Goal: Information Seeking & Learning: Learn about a topic

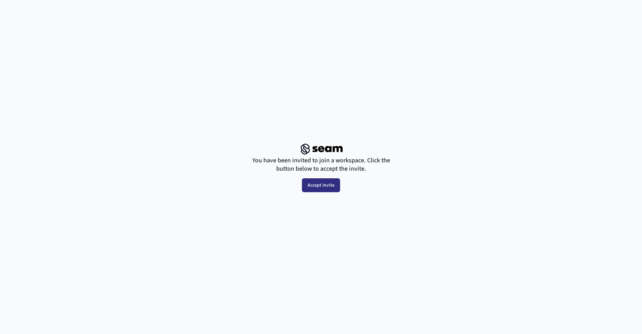
click at [327, 189] on button "Accept Invite" at bounding box center [321, 185] width 38 height 14
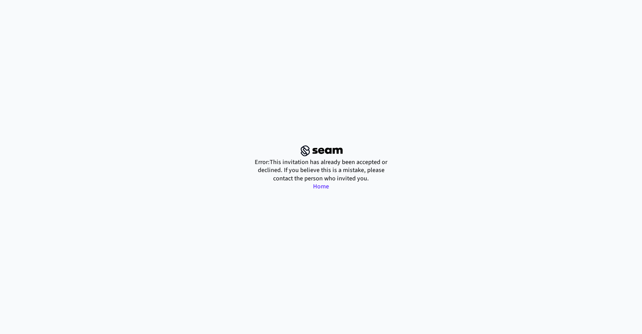
click at [318, 185] on link "Home" at bounding box center [321, 186] width 16 height 9
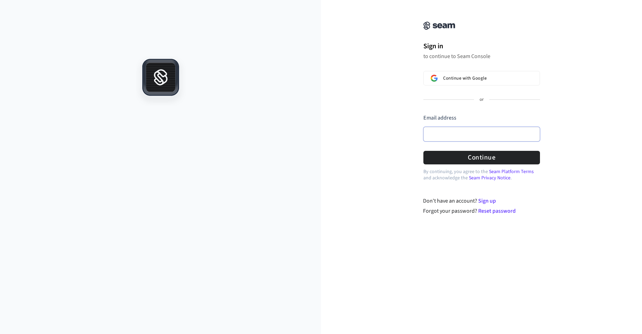
click at [462, 131] on input "Email address" at bounding box center [482, 134] width 117 height 15
click at [468, 159] on button "Continue" at bounding box center [482, 158] width 117 height 14
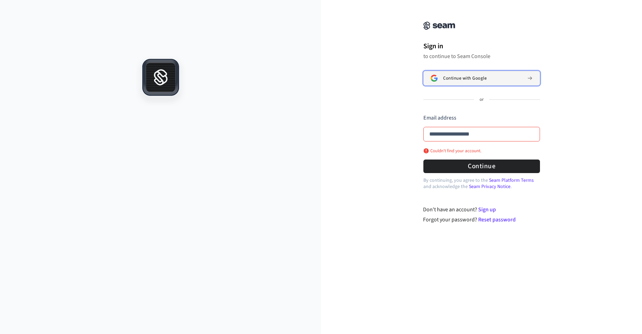
click at [464, 75] on span "Continue with Google" at bounding box center [464, 78] width 43 height 6
type input "**********"
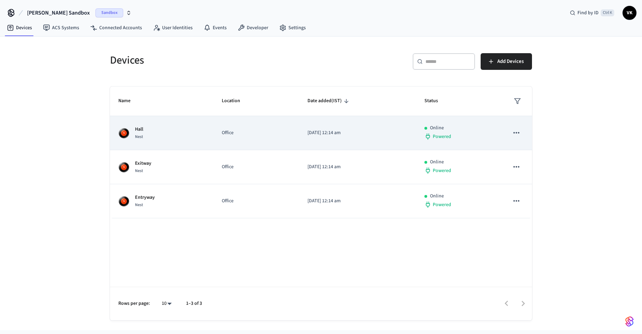
click at [128, 135] on img "sticky table" at bounding box center [123, 132] width 11 height 11
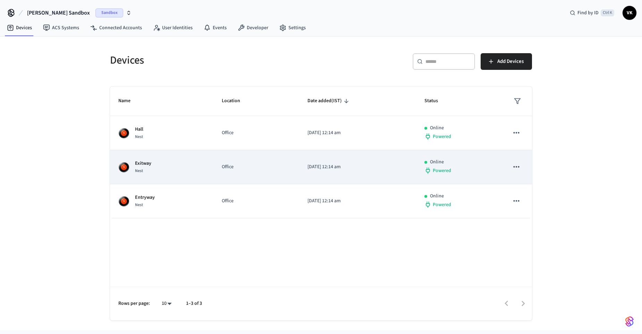
click at [126, 158] on td "Exitway Nest" at bounding box center [161, 167] width 103 height 34
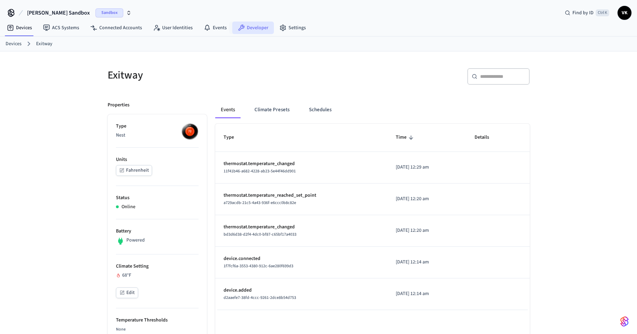
click at [250, 26] on link "Developer" at bounding box center [253, 28] width 42 height 12
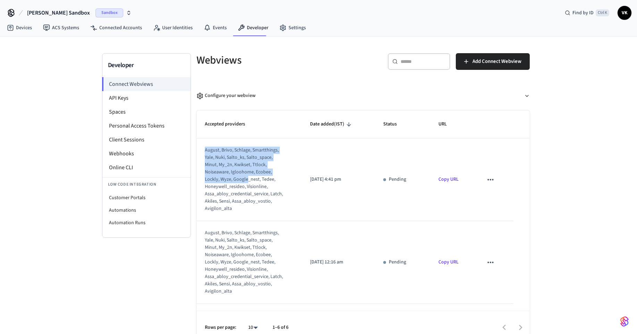
drag, startPoint x: 213, startPoint y: 145, endPoint x: 246, endPoint y: 181, distance: 48.7
click at [246, 181] on td "august, brivo, schlage, smartthings, yale, nuki, salto_ks, salto_space, minut, …" at bounding box center [249, 179] width 106 height 83
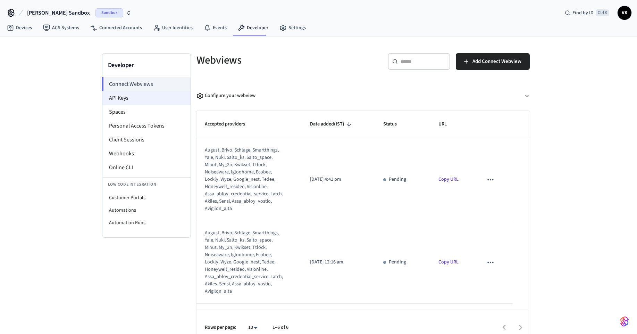
click at [118, 92] on li "API Keys" at bounding box center [146, 98] width 88 height 14
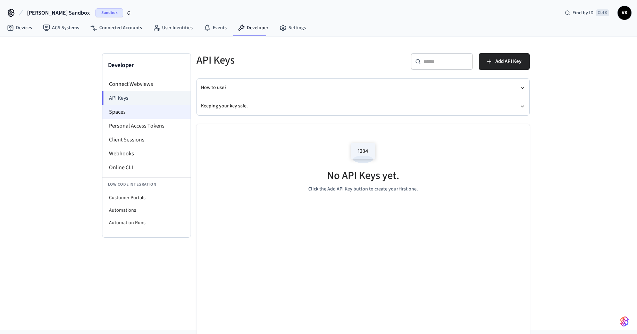
click at [124, 113] on li "Spaces" at bounding box center [146, 112] width 88 height 14
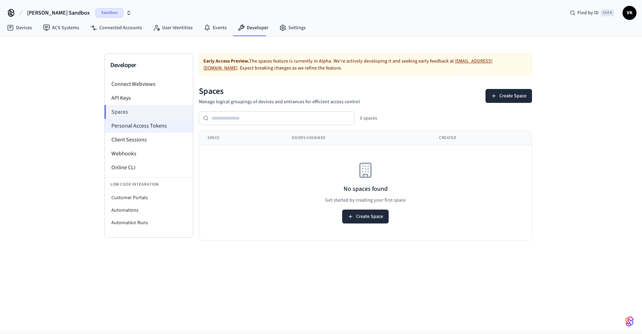
click at [133, 129] on li "Personal Access Tokens" at bounding box center [149, 126] width 88 height 14
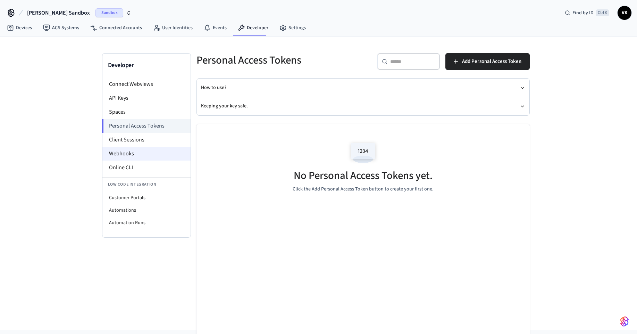
click at [144, 151] on li "Webhooks" at bounding box center [146, 153] width 88 height 14
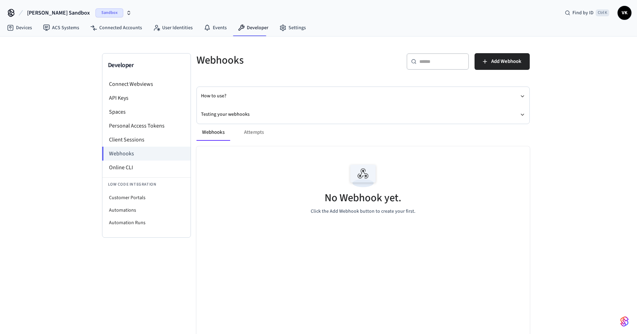
click at [350, 212] on p "Click the Add Webhook button to create your first." at bounding box center [363, 211] width 105 height 7
click at [359, 212] on p "Click the Add Webhook button to create your first." at bounding box center [363, 211] width 105 height 7
drag, startPoint x: 406, startPoint y: 215, endPoint x: 401, endPoint y: 215, distance: 4.9
click at [405, 215] on p "Click the Add Webhook button to create your first." at bounding box center [363, 211] width 105 height 7
click at [256, 132] on div "Webhooks Attempts" at bounding box center [362, 132] width 333 height 17
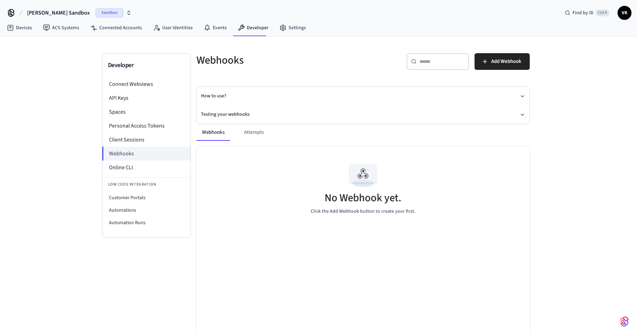
click at [248, 132] on div "Webhooks Attempts" at bounding box center [362, 132] width 333 height 17
drag, startPoint x: 215, startPoint y: 133, endPoint x: 233, endPoint y: 132, distance: 18.4
click at [215, 133] on button "Webhooks" at bounding box center [213, 132] width 34 height 17
click at [251, 131] on div "Webhooks Attempts" at bounding box center [362, 132] width 333 height 17
click at [224, 99] on button "How to use?" at bounding box center [363, 96] width 324 height 18
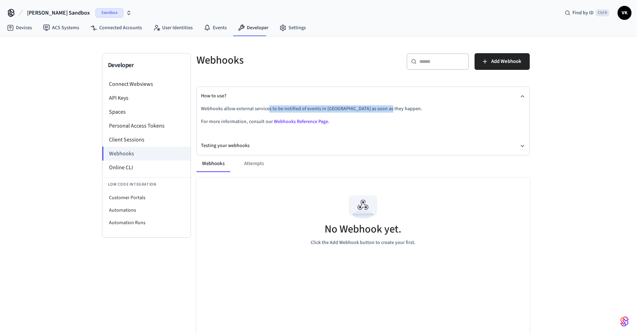
drag, startPoint x: 268, startPoint y: 108, endPoint x: 414, endPoint y: 112, distance: 146.2
click at [414, 112] on p "Webhooks allow external services to be notified of events in [GEOGRAPHIC_DATA] …" at bounding box center [363, 108] width 324 height 7
click at [298, 121] on link "Webhooks Reference Page" at bounding box center [301, 121] width 54 height 7
click at [13, 12] on icon at bounding box center [11, 12] width 6 height 6
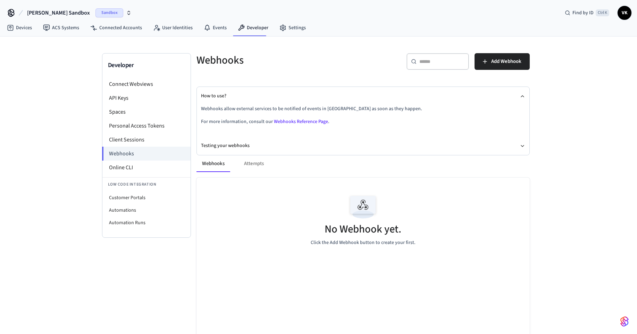
click at [619, 15] on span "VK" at bounding box center [624, 13] width 12 height 12
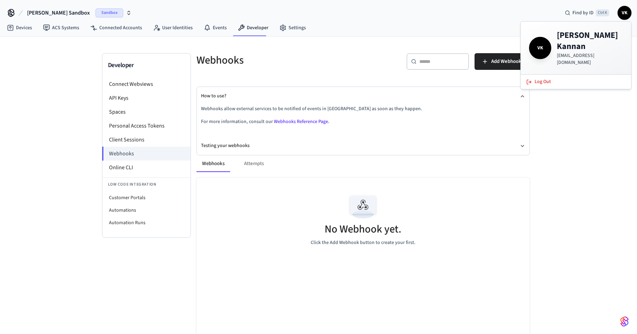
click at [619, 15] on span "VK" at bounding box center [624, 13] width 12 height 12
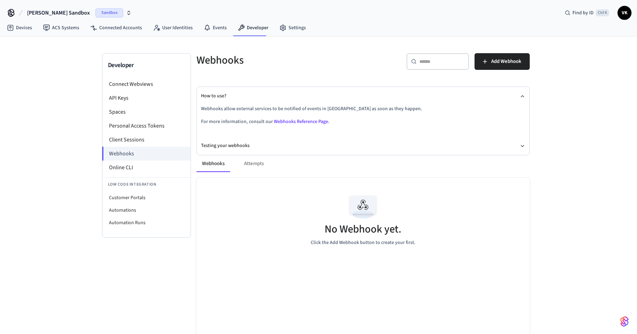
click at [126, 12] on icon "button" at bounding box center [129, 13] width 6 height 6
drag, startPoint x: 250, startPoint y: 162, endPoint x: 255, endPoint y: 160, distance: 5.6
click at [250, 162] on div "Webhooks Attempts" at bounding box center [362, 163] width 333 height 17
click at [499, 60] on span "Add Webhook" at bounding box center [506, 61] width 30 height 9
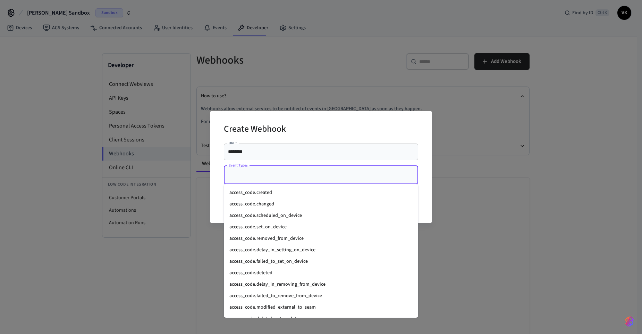
click at [274, 175] on input "Event Types" at bounding box center [316, 175] width 178 height 12
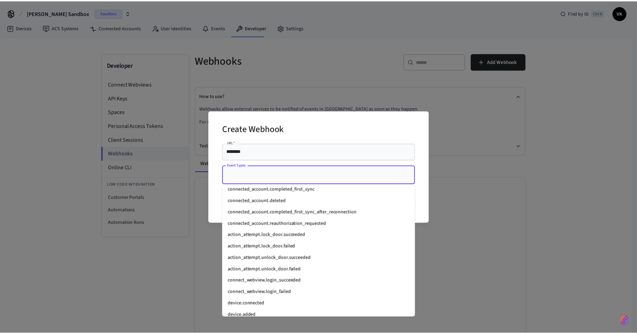
scroll to position [625, 0]
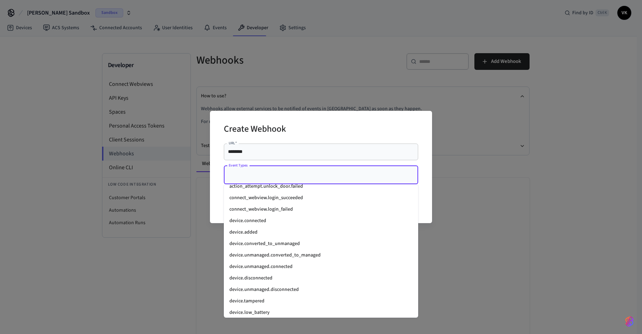
click at [642, 273] on div "Create Webhook URL   * ******** URL   * Event Types Event Types Cancel Create" at bounding box center [321, 167] width 642 height 334
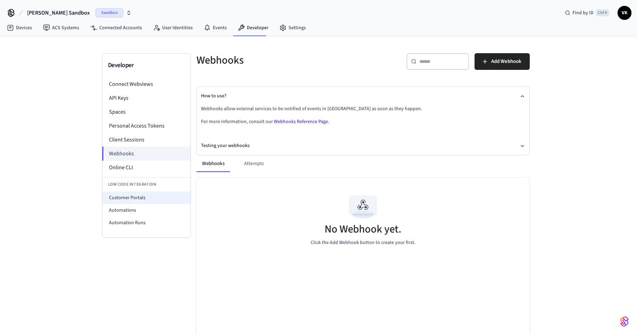
click at [124, 200] on li "Customer Portals" at bounding box center [146, 197] width 88 height 12
select select "**********"
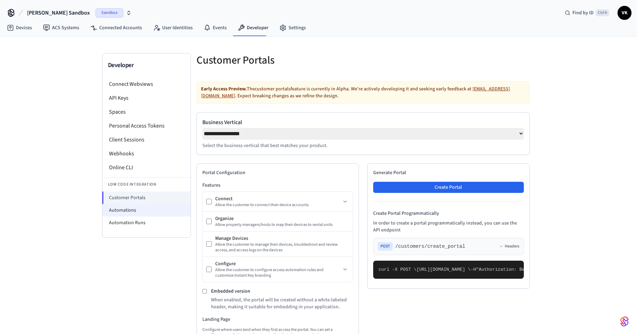
click at [133, 210] on li "Automations" at bounding box center [146, 210] width 88 height 12
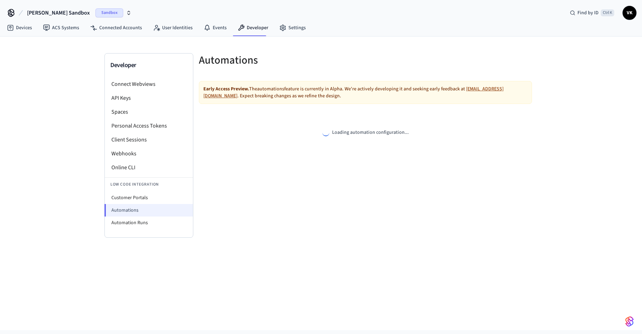
select select "**********"
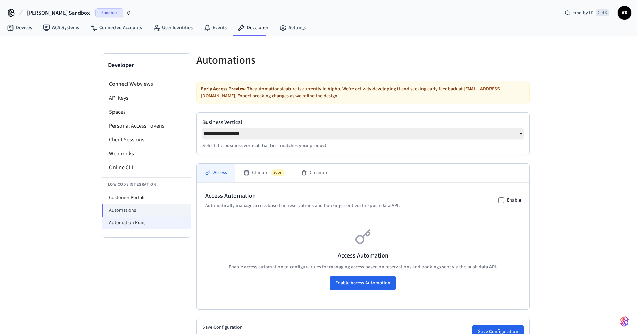
click at [139, 222] on li "Automation Runs" at bounding box center [146, 222] width 88 height 12
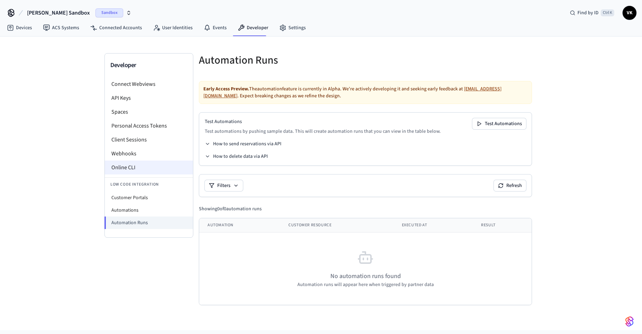
click at [129, 162] on li "Online CLI" at bounding box center [149, 167] width 88 height 14
click at [12, 25] on icon at bounding box center [10, 27] width 7 height 7
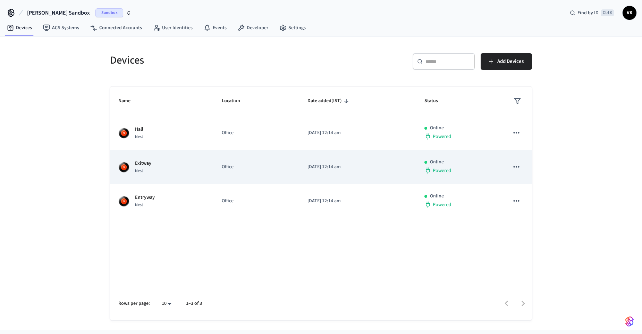
click at [132, 161] on div "Exitway Nest" at bounding box center [161, 167] width 87 height 15
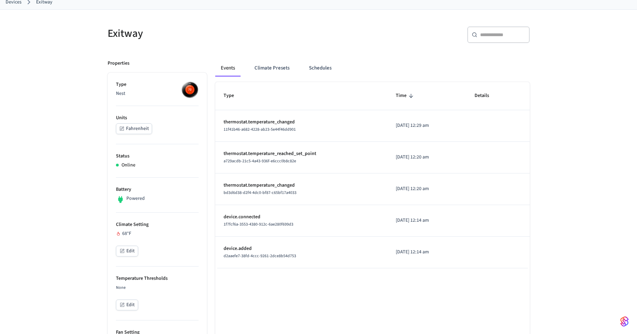
scroll to position [83, 0]
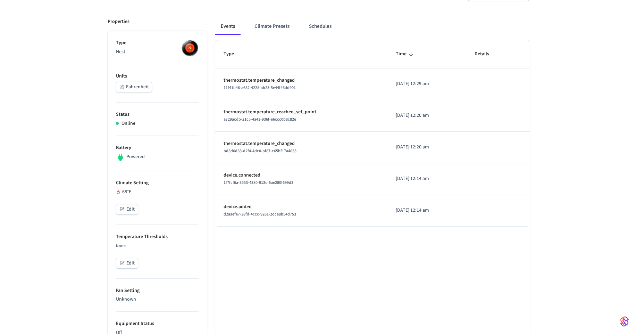
click at [279, 110] on p "thermostat.temperature_reached_set_point" at bounding box center [302, 111] width 156 height 7
click at [278, 119] on span "a729acdb-21c5-4a43-936f-e6ccc0b8c82e" at bounding box center [260, 119] width 73 height 6
click at [299, 167] on td "device.connected 1f7fcf6a-3553-4380-912c-6ae280f699d3" at bounding box center [301, 179] width 172 height 32
drag, startPoint x: 252, startPoint y: 117, endPoint x: 266, endPoint y: 117, distance: 13.2
click at [266, 117] on span "a729acdb-21c5-4a43-936f-e6ccc0b8c82e" at bounding box center [260, 119] width 73 height 6
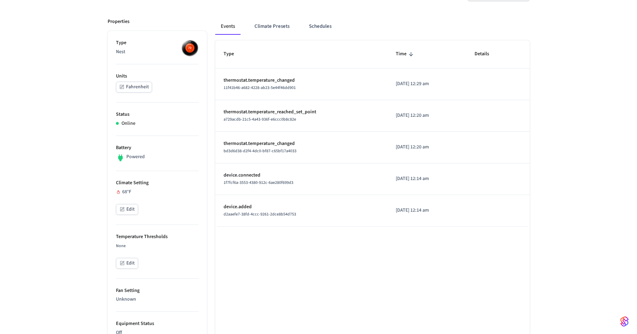
click at [241, 125] on td "thermostat.temperature_reached_set_point a729acdb-21c5-4a43-936f-e6ccc0b8c82e" at bounding box center [301, 116] width 172 height 32
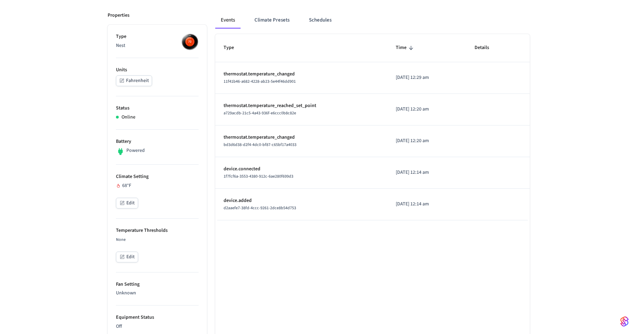
scroll to position [0, 0]
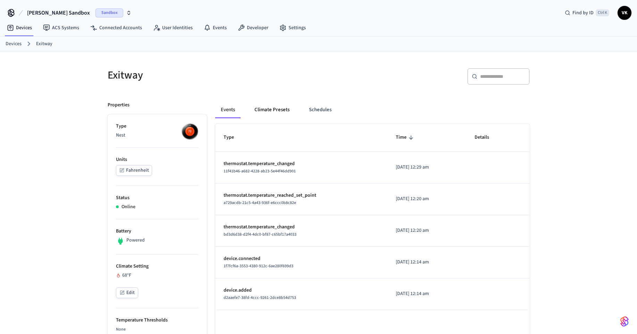
click at [274, 107] on button "Climate Presets" at bounding box center [272, 109] width 46 height 17
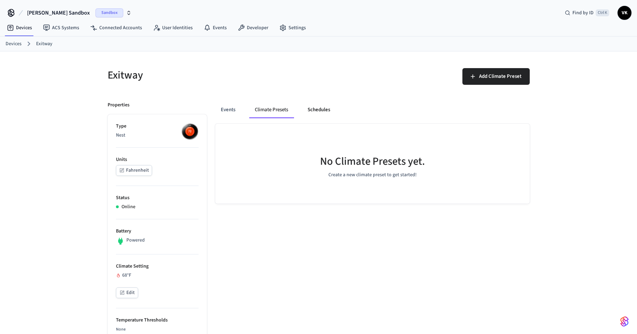
click at [319, 107] on button "Schedules" at bounding box center [319, 109] width 34 height 17
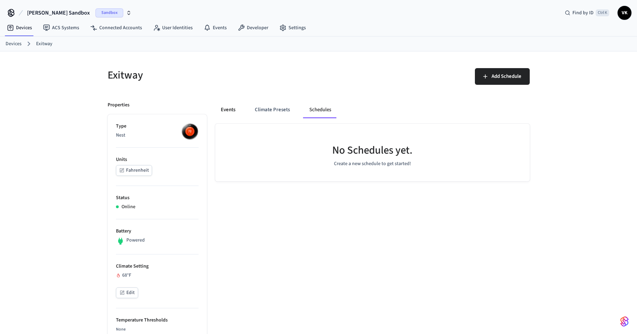
click at [231, 112] on button "Events" at bounding box center [228, 109] width 26 height 17
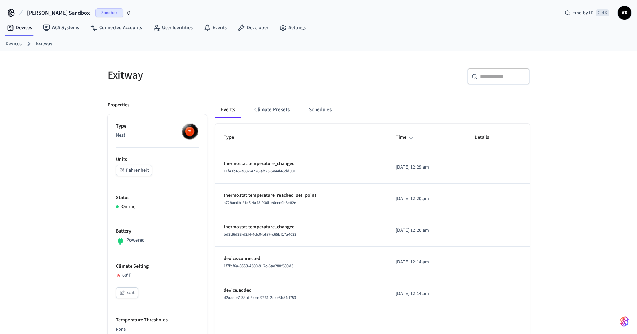
click at [173, 128] on p "Type" at bounding box center [157, 126] width 83 height 7
click at [198, 131] on img at bounding box center [189, 131] width 17 height 17
click at [23, 34] on nav "Devices ACS Systems Connected Accounts User Identities Events Developer Settings" at bounding box center [156, 28] width 310 height 16
click at [19, 22] on link "Devices" at bounding box center [19, 28] width 36 height 12
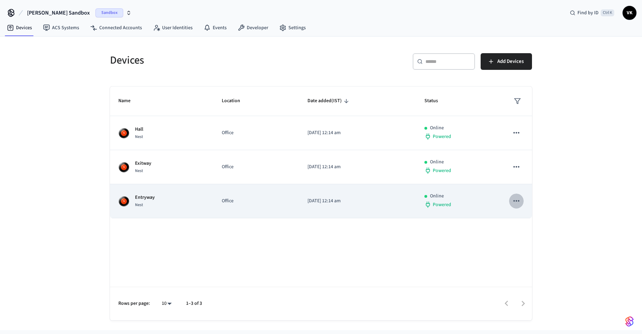
click at [518, 201] on icon "sticky table" at bounding box center [516, 200] width 9 height 9
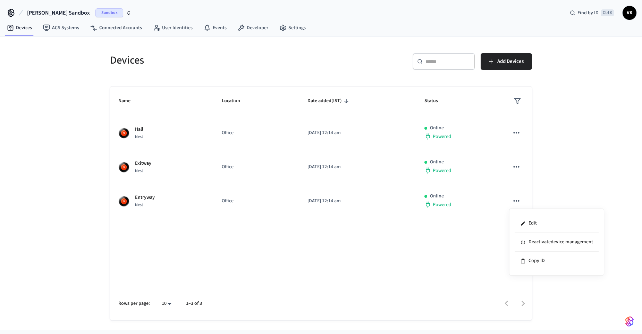
click at [463, 205] on div at bounding box center [321, 167] width 642 height 334
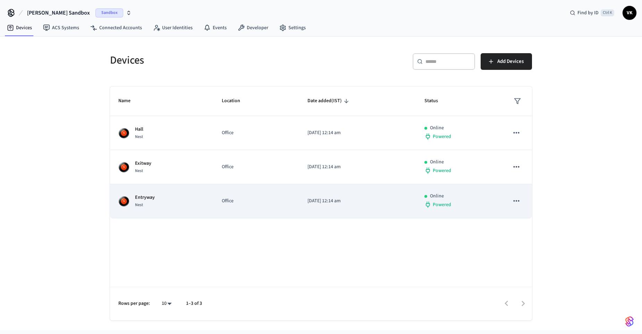
click at [304, 195] on td "[DATE] 12:14 am" at bounding box center [357, 201] width 117 height 34
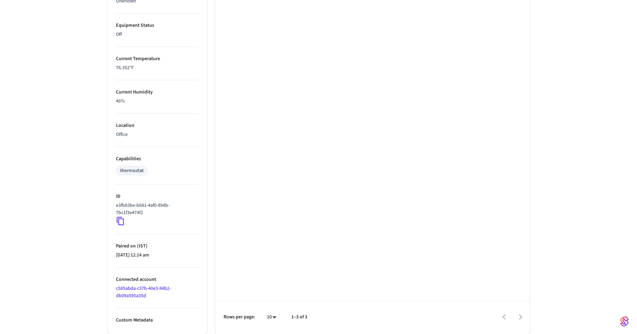
scroll to position [340, 0]
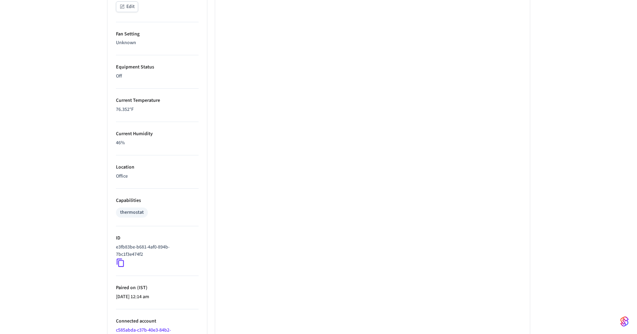
click at [159, 113] on p "76.352 °F" at bounding box center [157, 109] width 83 height 7
click at [160, 104] on li "Current Temperature 76.352 °F" at bounding box center [157, 105] width 83 height 33
drag, startPoint x: 161, startPoint y: 112, endPoint x: 157, endPoint y: 115, distance: 5.6
click at [157, 115] on li "Current Temperature 76.352 °F" at bounding box center [157, 105] width 83 height 33
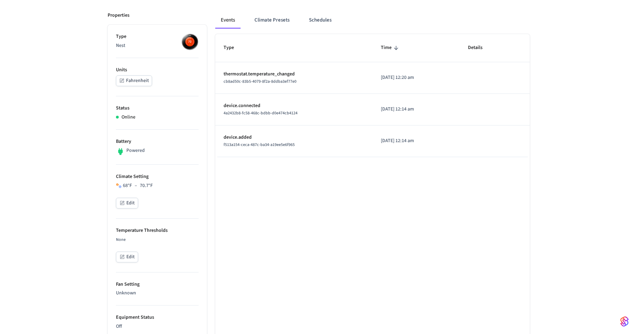
scroll to position [0, 0]
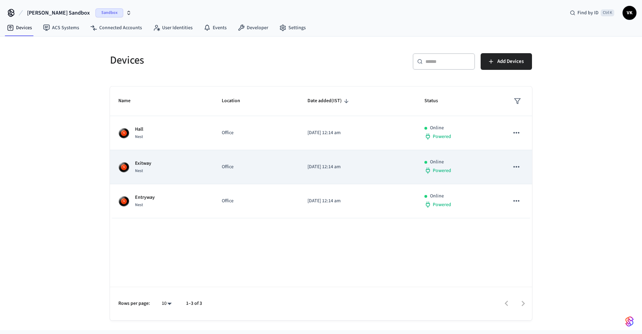
click at [174, 151] on td "Exitway Nest" at bounding box center [161, 167] width 103 height 34
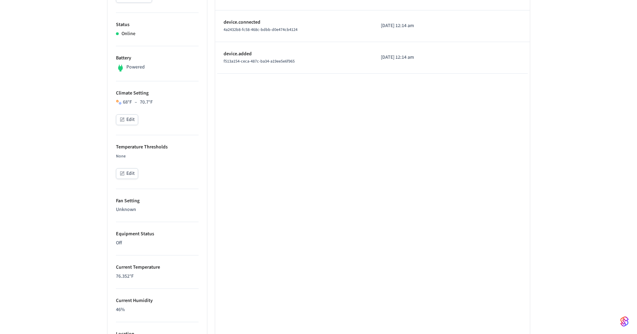
scroll to position [6, 0]
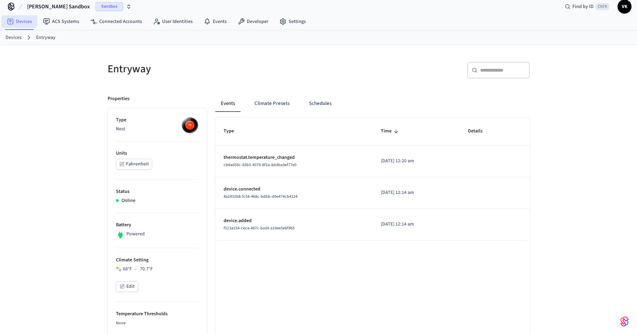
click at [19, 21] on link "Devices" at bounding box center [19, 21] width 36 height 12
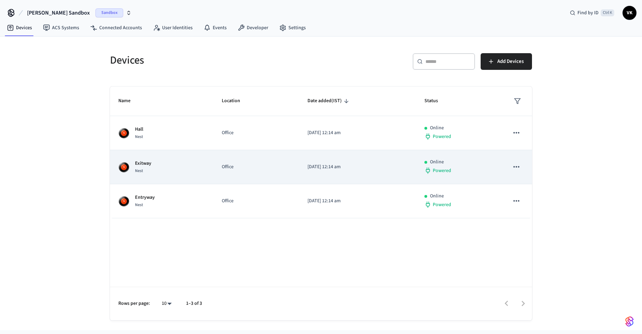
click at [352, 166] on p "[DATE] 12:14 am" at bounding box center [358, 166] width 100 height 7
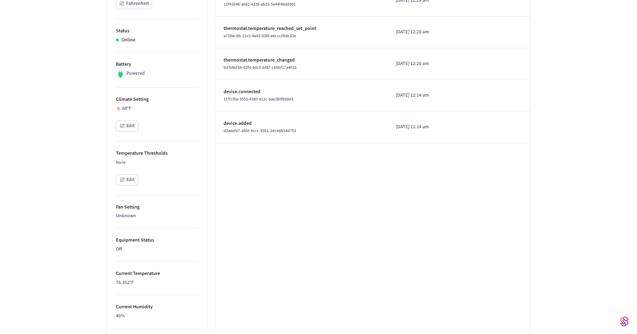
scroll to position [42, 0]
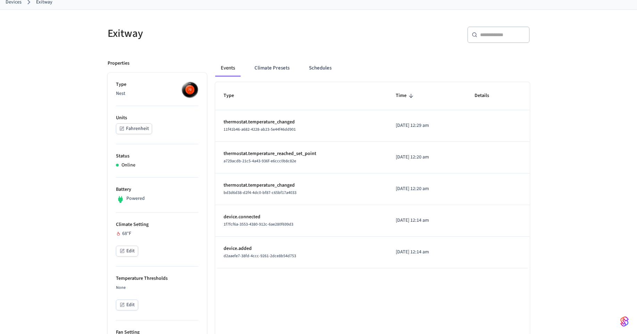
click at [19, 4] on link "Devices" at bounding box center [14, 2] width 16 height 7
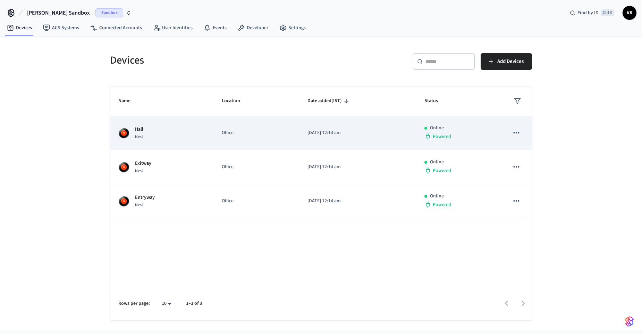
click at [289, 136] on td "Office" at bounding box center [256, 133] width 86 height 34
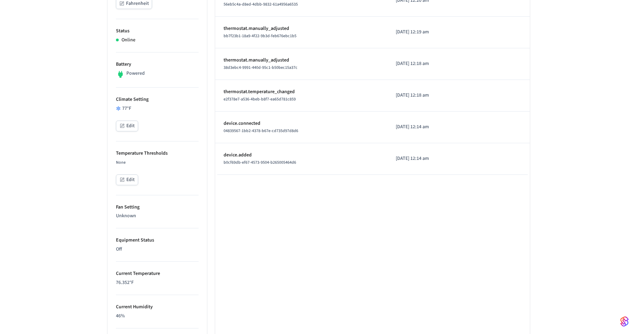
scroll to position [292, 0]
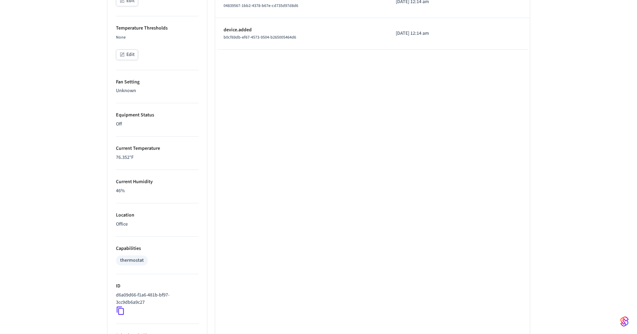
click at [158, 160] on p "76.352 °F" at bounding box center [157, 157] width 83 height 7
click at [136, 144] on li "Current Temperature 76.352 °F" at bounding box center [157, 152] width 83 height 33
drag, startPoint x: 139, startPoint y: 164, endPoint x: 140, endPoint y: 175, distance: 10.9
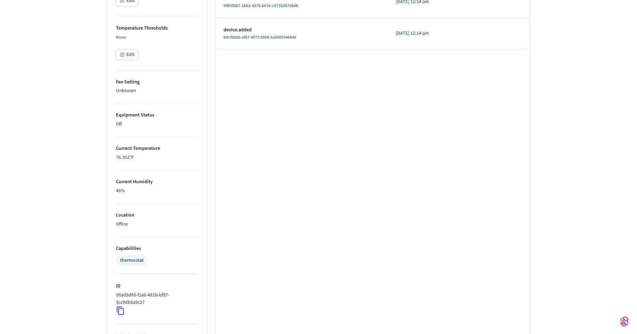
click at [139, 164] on li "Current Temperature 76.352 °F" at bounding box center [157, 152] width 83 height 33
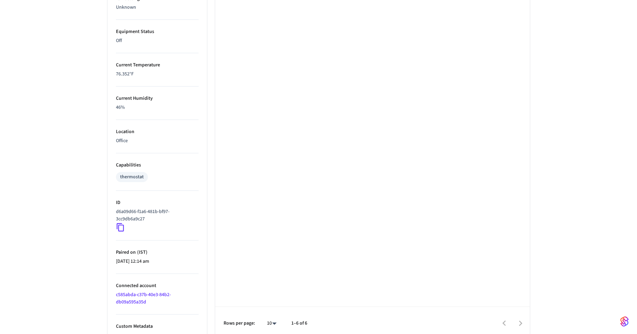
click at [129, 179] on div "thermostat" at bounding box center [132, 176] width 24 height 7
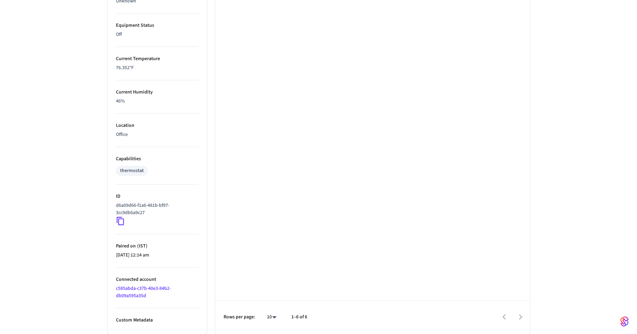
click at [151, 276] on p "Connected account" at bounding box center [157, 279] width 83 height 7
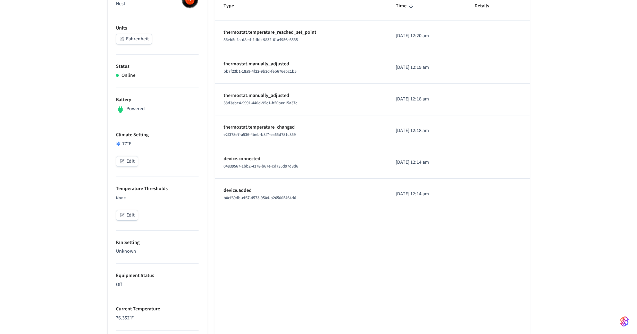
scroll to position [0, 0]
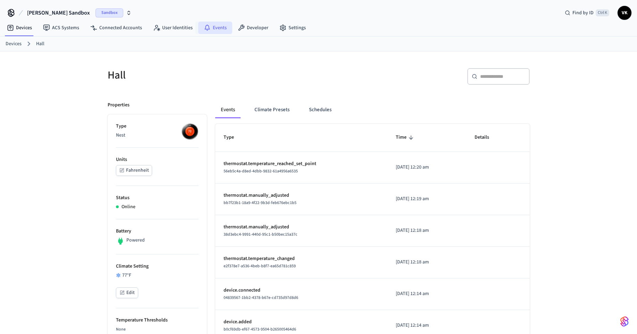
click at [209, 27] on link "Events" at bounding box center [215, 28] width 34 height 12
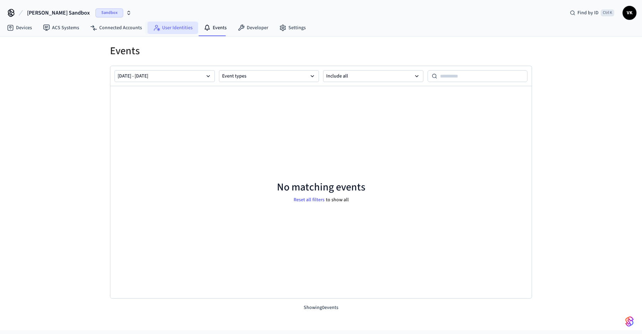
click at [167, 28] on link "User Identities" at bounding box center [173, 28] width 51 height 12
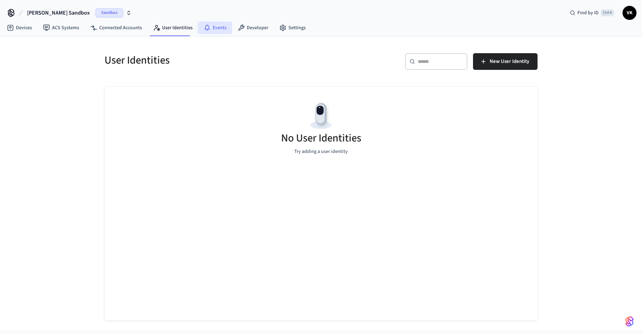
click at [218, 27] on link "Events" at bounding box center [215, 28] width 34 height 12
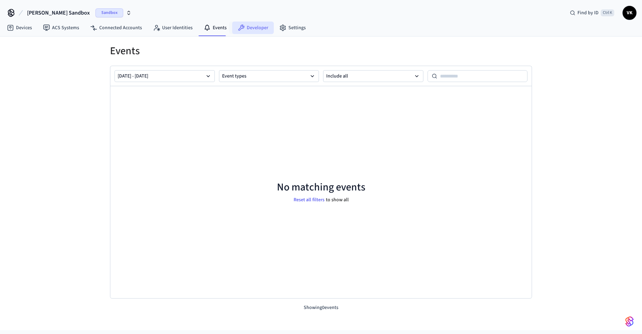
click at [245, 26] on link "Developer" at bounding box center [253, 28] width 42 height 12
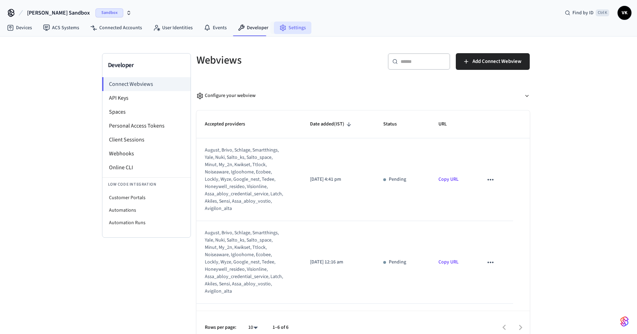
click at [291, 28] on link "Settings" at bounding box center [292, 28] width 37 height 12
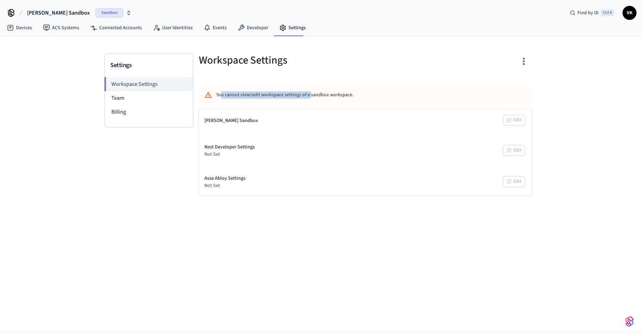
drag, startPoint x: 221, startPoint y: 94, endPoint x: 310, endPoint y: 92, distance: 88.9
click at [310, 92] on div "You cannot view/edit workspace settings of a sandbox workspace." at bounding box center [345, 95] width 258 height 13
click at [310, 96] on div "You cannot view/edit workspace settings of a sandbox workspace." at bounding box center [345, 95] width 258 height 13
click at [141, 96] on li "Team" at bounding box center [149, 98] width 88 height 14
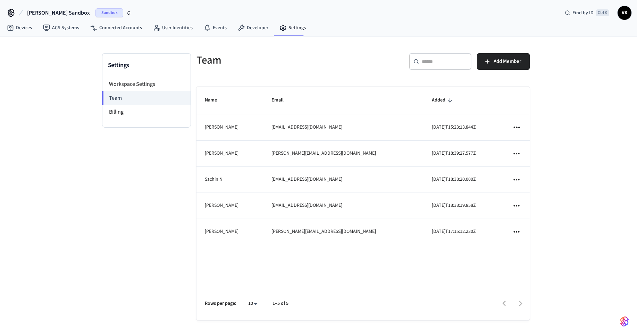
click at [519, 127] on icon "sticky table" at bounding box center [517, 126] width 6 height 1
click at [466, 167] on div at bounding box center [321, 167] width 642 height 334
click at [516, 178] on icon "sticky table" at bounding box center [516, 179] width 9 height 9
click at [500, 171] on div at bounding box center [321, 167] width 642 height 334
click at [122, 115] on li "Billing" at bounding box center [146, 112] width 88 height 14
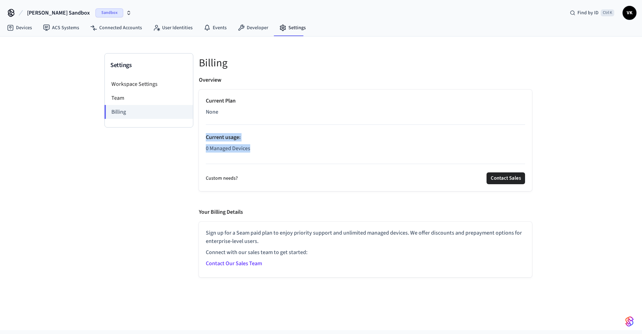
drag, startPoint x: 251, startPoint y: 149, endPoint x: 203, endPoint y: 133, distance: 51.1
click at [203, 133] on div "Current Plan None Current usage : 0 Managed Devices Custom needs? Contact Sales" at bounding box center [365, 140] width 333 height 101
click at [212, 145] on p "0 Managed Devices" at bounding box center [365, 148] width 319 height 8
drag, startPoint x: 224, startPoint y: 236, endPoint x: 332, endPoint y: 236, distance: 108.0
click at [332, 236] on p "Sign up for a Seam paid plan to enjoy priority support and unlimited managed de…" at bounding box center [365, 236] width 319 height 17
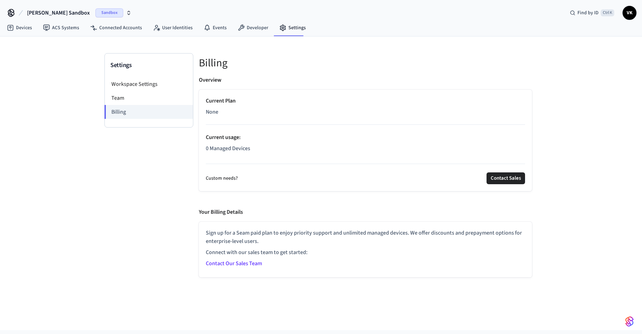
click at [332, 246] on div "Sign up for a Seam paid plan to enjoy priority support and unlimited managed de…" at bounding box center [365, 249] width 319 height 42
drag, startPoint x: 237, startPoint y: 257, endPoint x: 242, endPoint y: 257, distance: 4.2
click at [242, 257] on div "Sign up for a Seam paid plan to enjoy priority support and unlimited managed de…" at bounding box center [365, 249] width 319 height 42
drag, startPoint x: 240, startPoint y: 253, endPoint x: 255, endPoint y: 252, distance: 15.7
click at [255, 252] on p "Connect with our sales team to get started:" at bounding box center [365, 252] width 319 height 8
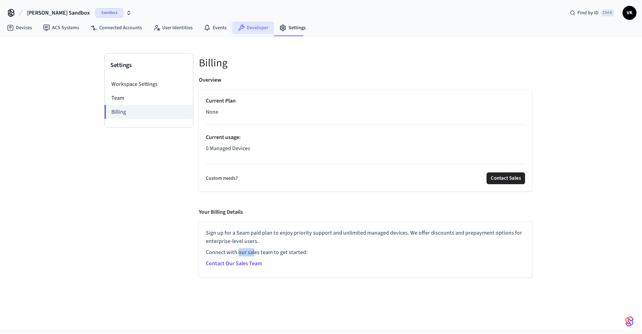
click at [260, 25] on link "Developer" at bounding box center [253, 28] width 42 height 12
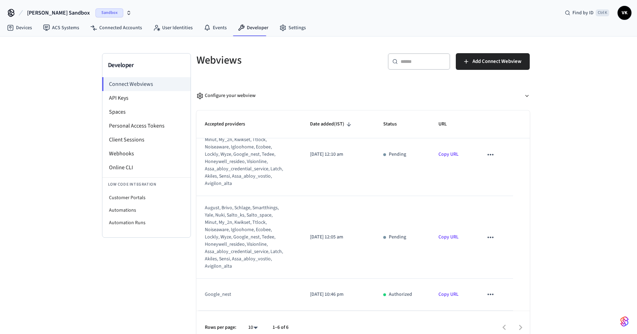
scroll to position [10, 0]
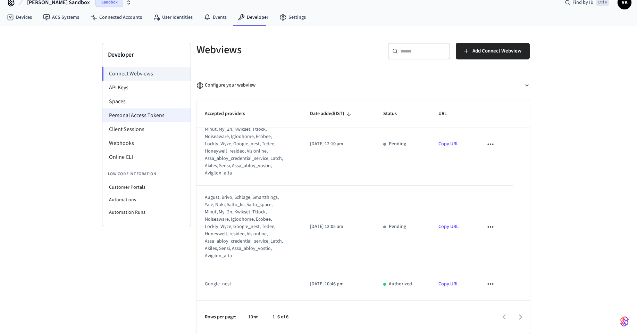
click at [145, 111] on li "Personal Access Tokens" at bounding box center [146, 115] width 88 height 14
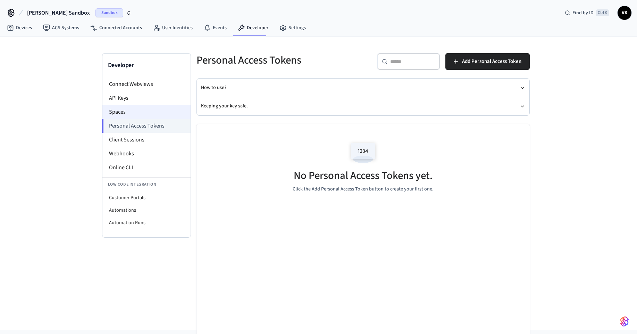
click at [139, 110] on li "Spaces" at bounding box center [146, 112] width 88 height 14
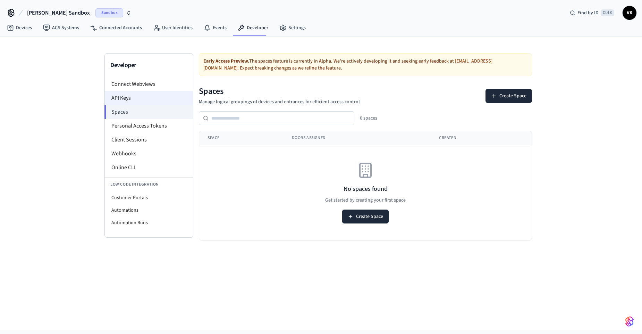
click at [127, 98] on li "API Keys" at bounding box center [149, 98] width 88 height 14
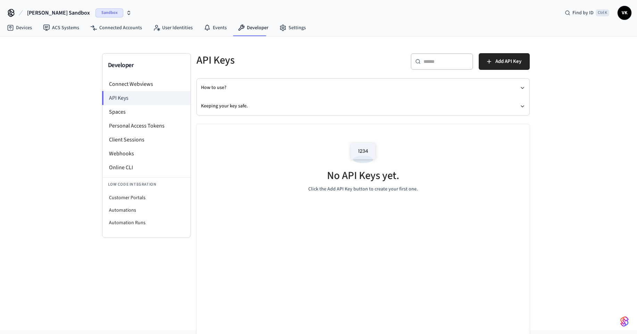
click at [364, 150] on img at bounding box center [363, 153] width 31 height 30
click at [127, 154] on li "Webhooks" at bounding box center [146, 153] width 88 height 14
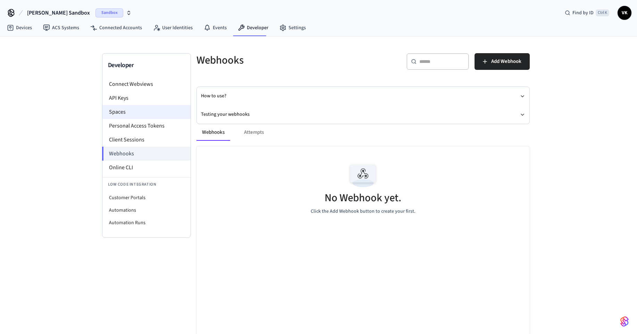
click at [117, 115] on li "Spaces" at bounding box center [146, 112] width 88 height 14
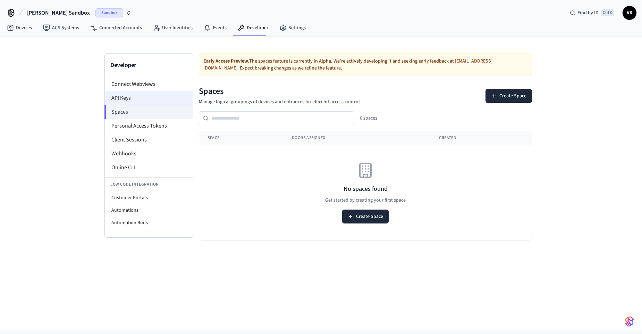
click at [118, 100] on li "API Keys" at bounding box center [149, 98] width 88 height 14
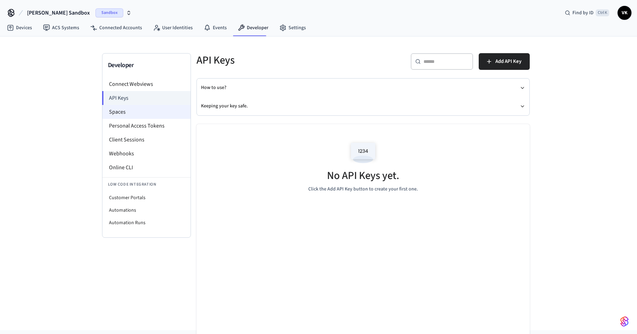
click at [122, 115] on li "Spaces" at bounding box center [146, 112] width 88 height 14
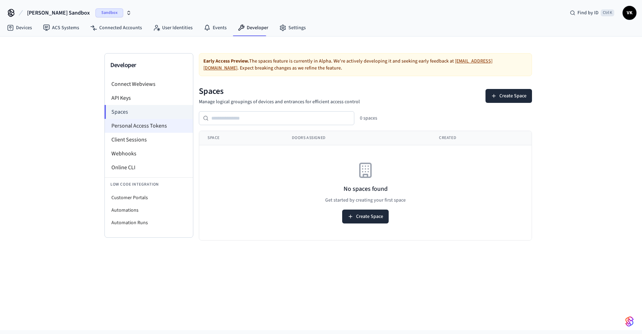
click at [131, 124] on li "Personal Access Tokens" at bounding box center [149, 126] width 88 height 14
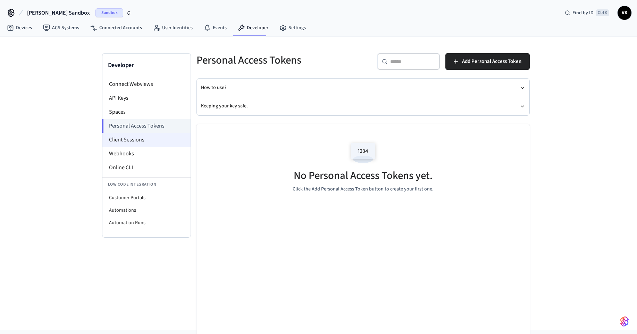
click at [126, 138] on li "Client Sessions" at bounding box center [146, 140] width 88 height 14
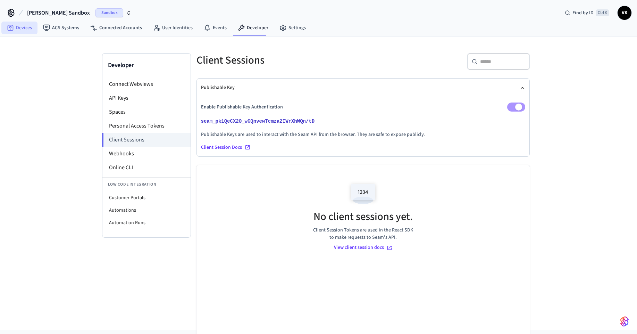
click at [22, 27] on link "Devices" at bounding box center [19, 28] width 36 height 12
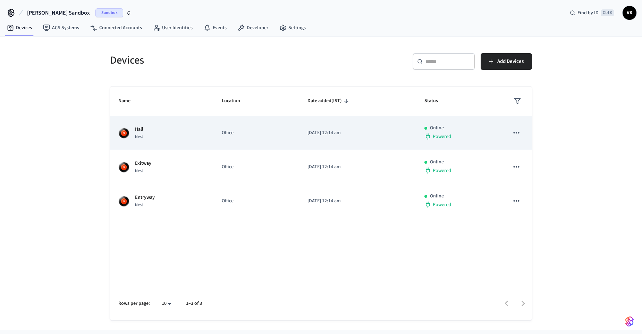
click at [246, 124] on td "Office" at bounding box center [256, 133] width 86 height 34
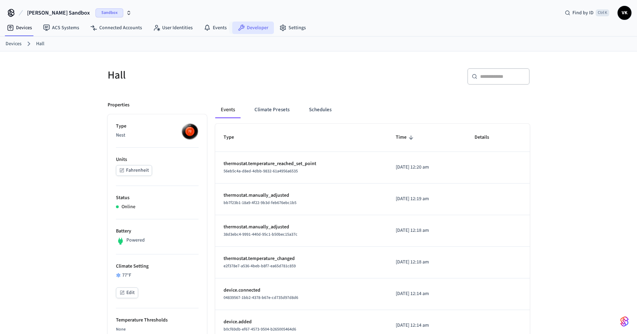
click at [261, 31] on link "Developer" at bounding box center [253, 28] width 42 height 12
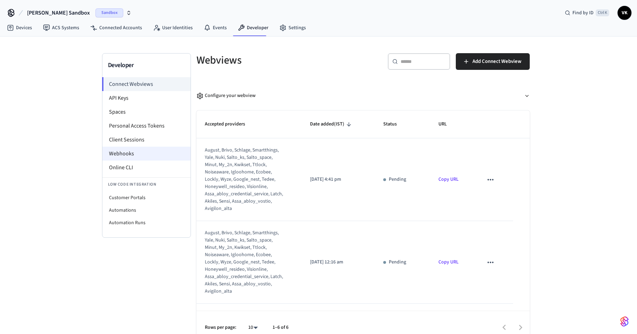
click at [121, 153] on li "Webhooks" at bounding box center [146, 153] width 88 height 14
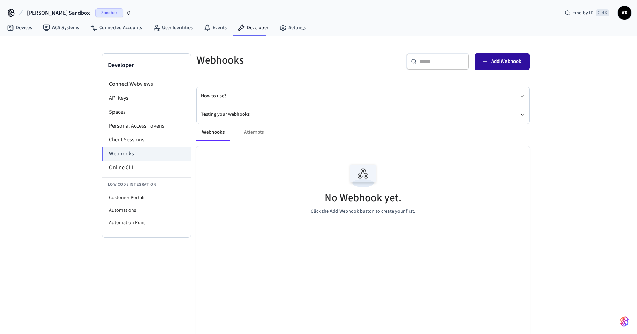
click at [503, 61] on span "Add Webhook" at bounding box center [506, 61] width 30 height 9
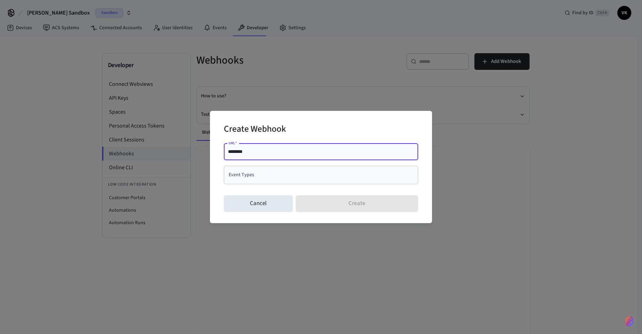
click at [293, 142] on div "URL   * ******** URL   * Event Types Event Types" at bounding box center [321, 167] width 194 height 52
click at [293, 151] on input "********" at bounding box center [321, 151] width 186 height 7
click at [296, 147] on div "******** URL   *" at bounding box center [321, 151] width 194 height 17
click at [276, 179] on input "Event Types" at bounding box center [316, 175] width 178 height 12
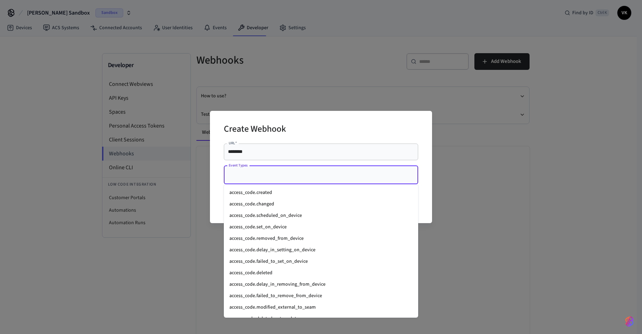
click at [593, 191] on div "Create Webhook URL   * ******** URL   * Event Types Event Types Cancel Create" at bounding box center [321, 167] width 642 height 334
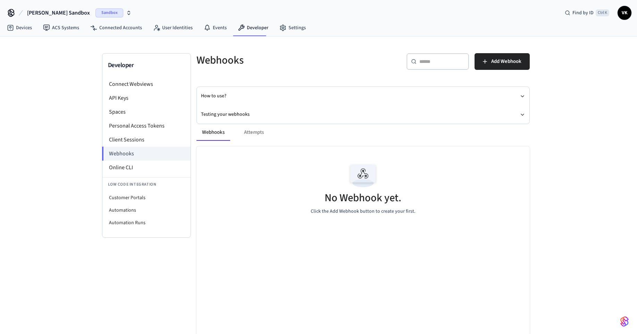
click at [256, 134] on div "Webhooks Attempts" at bounding box center [362, 132] width 333 height 17
click at [250, 130] on div "Webhooks Attempts" at bounding box center [362, 132] width 333 height 17
drag, startPoint x: 382, startPoint y: 228, endPoint x: 352, endPoint y: 213, distance: 33.4
click at [382, 228] on div "No Webhook yet. Click the Add Webhook button to create your first." at bounding box center [362, 187] width 333 height 83
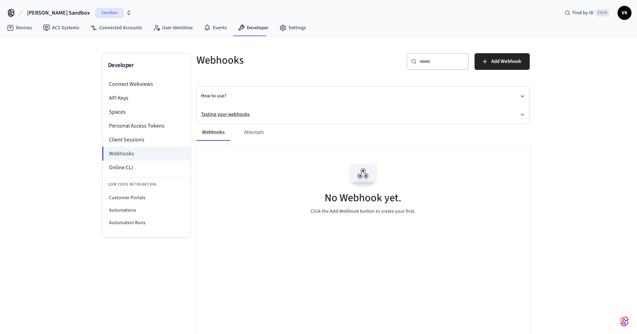
click at [219, 112] on button "Testing your webhooks" at bounding box center [363, 114] width 324 height 18
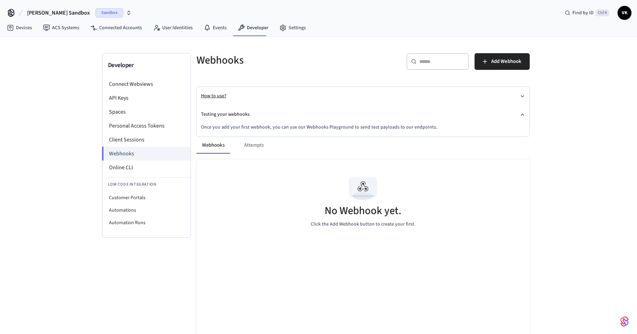
click at [217, 95] on button "How to use?" at bounding box center [363, 96] width 324 height 18
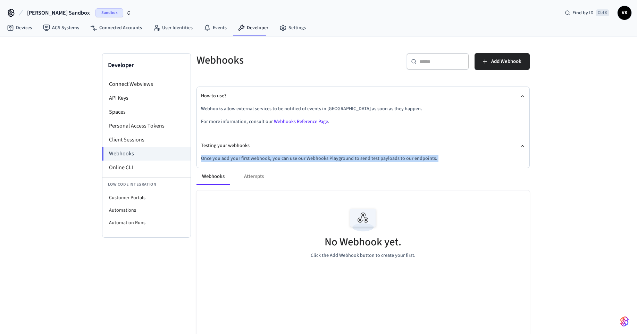
drag, startPoint x: 207, startPoint y: 160, endPoint x: 198, endPoint y: 159, distance: 8.4
click at [198, 159] on div "Webhooks ​ ​ Add Webhook How to use? Webhooks allow external services to be not…" at bounding box center [363, 223] width 344 height 340
click at [268, 143] on button "Testing your webhooks" at bounding box center [363, 145] width 324 height 18
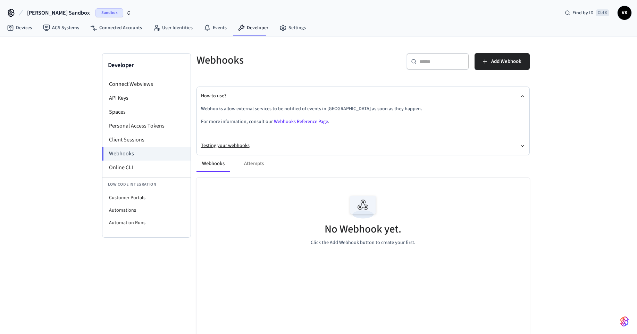
click at [268, 143] on button "Testing your webhooks" at bounding box center [363, 145] width 324 height 18
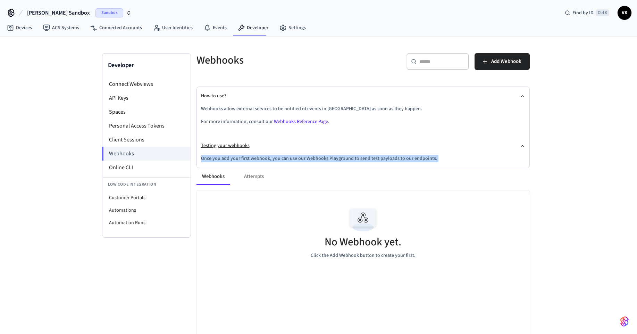
click at [235, 145] on button "Testing your webhooks" at bounding box center [363, 145] width 324 height 18
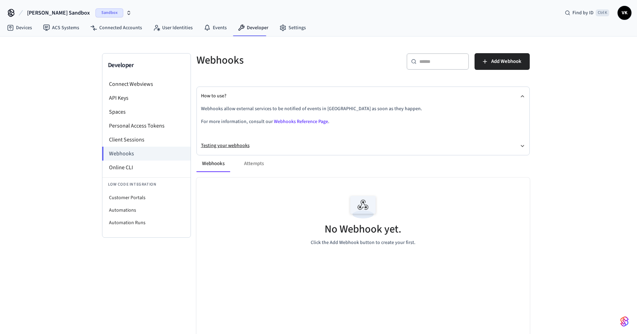
click at [235, 145] on button "Testing your webhooks" at bounding box center [363, 145] width 324 height 18
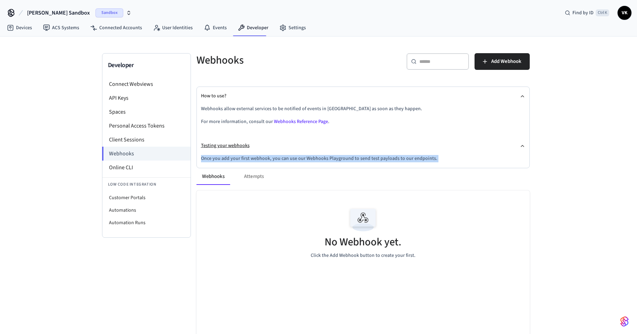
click at [263, 153] on button "Testing your webhooks" at bounding box center [363, 145] width 324 height 18
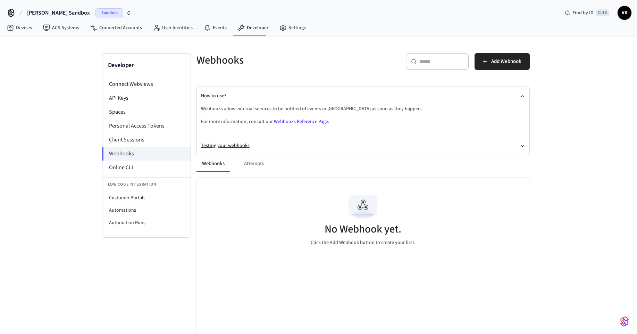
click at [313, 137] on button "Testing your webhooks" at bounding box center [363, 145] width 324 height 18
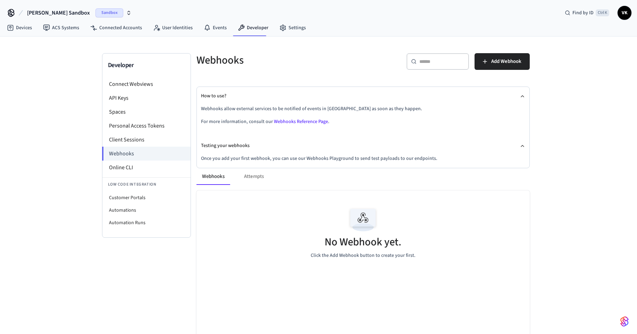
click at [435, 132] on div "Webhooks allow external services to be notified of events in [GEOGRAPHIC_DATA] …" at bounding box center [363, 120] width 324 height 31
click at [317, 119] on link "Webhooks Reference Page" at bounding box center [301, 121] width 54 height 7
click at [19, 28] on link "Devices" at bounding box center [19, 28] width 36 height 12
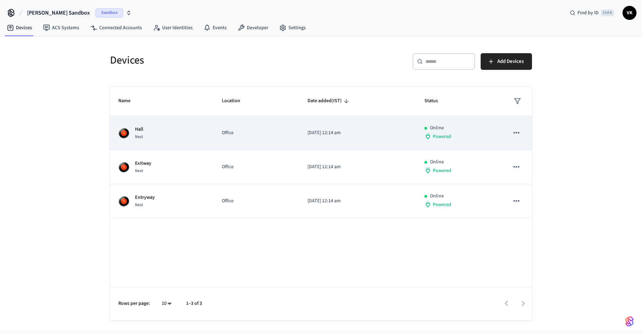
click at [202, 138] on div "Hall Nest" at bounding box center [161, 133] width 87 height 15
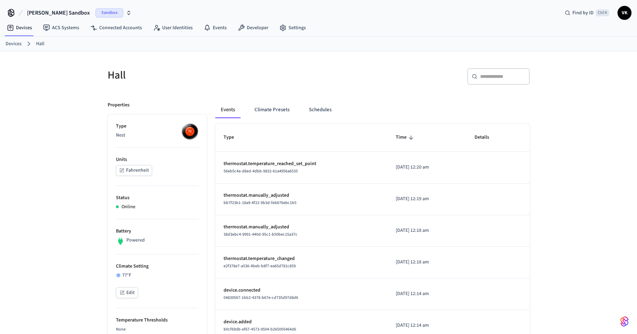
click at [122, 130] on p "Type" at bounding box center [157, 126] width 83 height 7
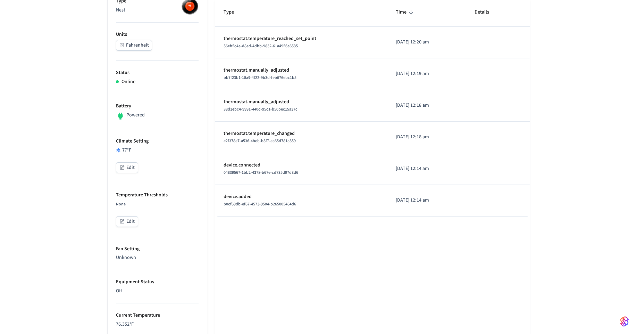
scroll to position [208, 0]
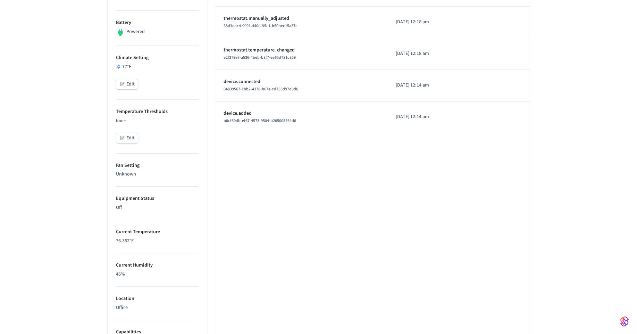
click at [139, 77] on div "77 °F Edit" at bounding box center [157, 77] width 83 height 28
click at [125, 86] on button "Edit" at bounding box center [127, 84] width 22 height 11
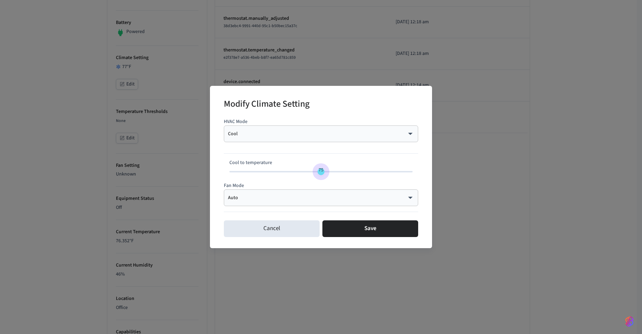
type input "**"
drag, startPoint x: 325, startPoint y: 171, endPoint x: 318, endPoint y: 171, distance: 6.6
click at [318, 171] on span "75" at bounding box center [321, 170] width 13 height 10
click at [276, 233] on button "Cancel" at bounding box center [272, 228] width 96 height 17
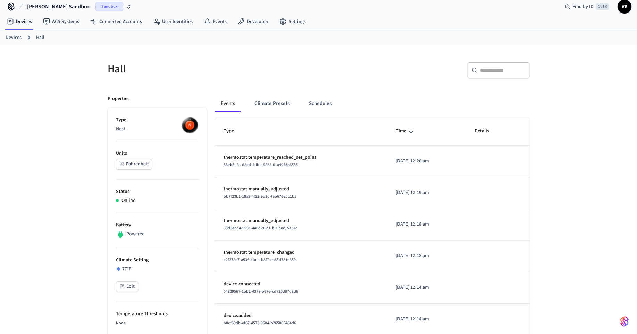
scroll to position [0, 0]
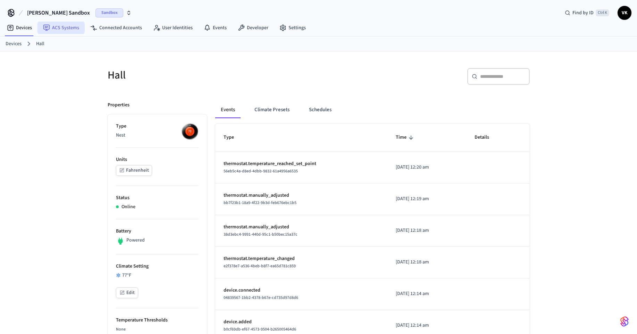
click at [66, 26] on link "ACS Systems" at bounding box center [60, 28] width 47 height 12
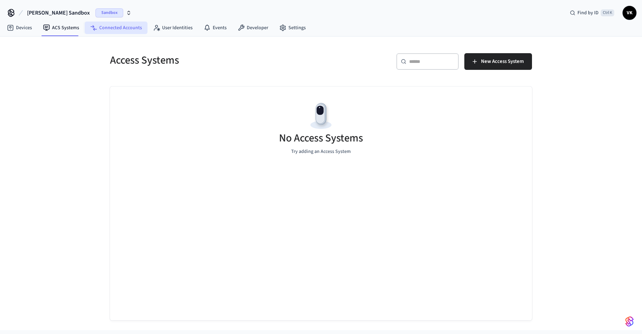
click at [131, 31] on link "Connected Accounts" at bounding box center [116, 28] width 63 height 12
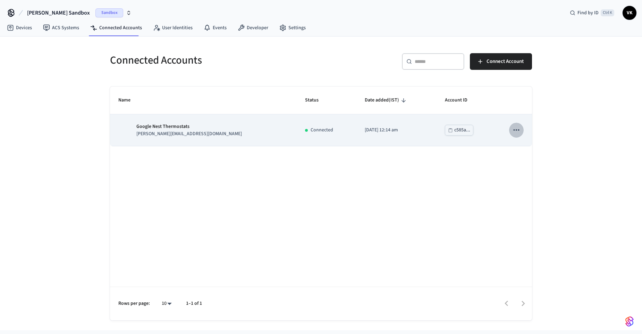
click at [515, 132] on icon "sticky table" at bounding box center [516, 129] width 9 height 9
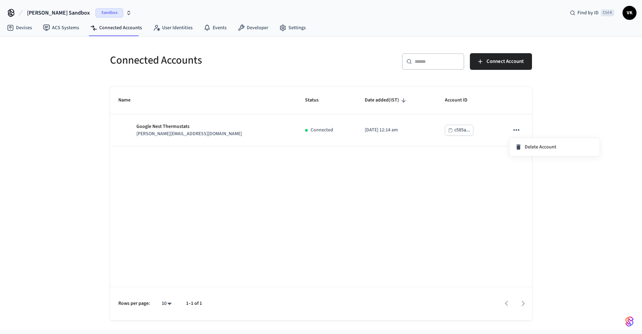
click at [357, 185] on div at bounding box center [321, 167] width 642 height 334
click at [175, 23] on link "User Identities" at bounding box center [173, 28] width 51 height 12
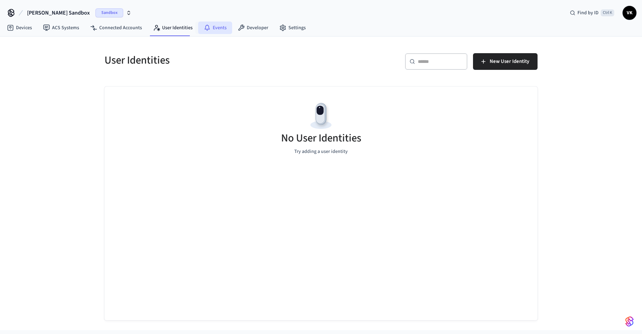
click at [215, 29] on link "Events" at bounding box center [215, 28] width 34 height 12
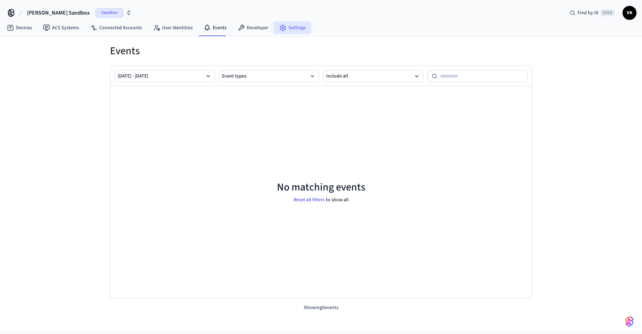
click at [282, 27] on icon at bounding box center [282, 27] width 7 height 7
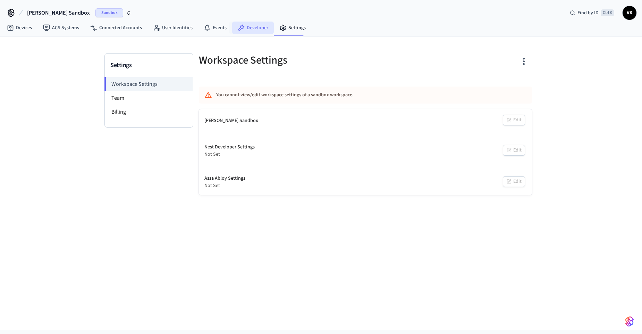
click at [238, 27] on icon at bounding box center [241, 27] width 7 height 7
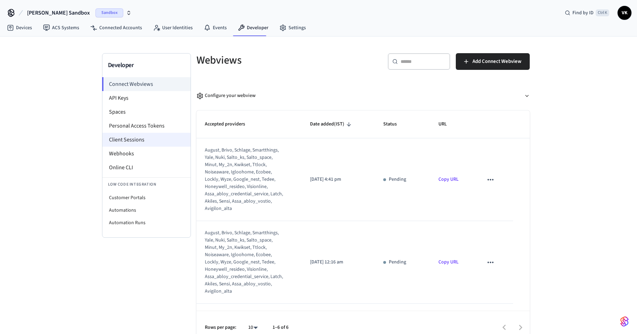
click at [138, 143] on li "Client Sessions" at bounding box center [146, 140] width 88 height 14
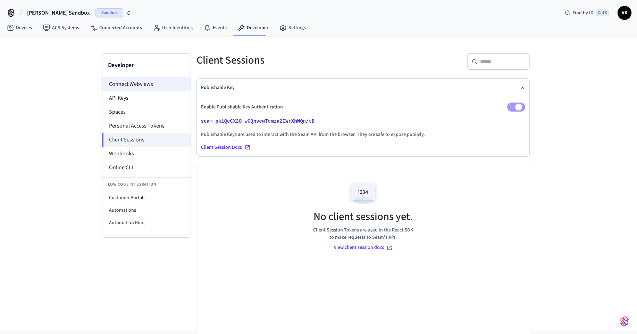
click at [132, 85] on li "Connect Webviews" at bounding box center [146, 84] width 88 height 14
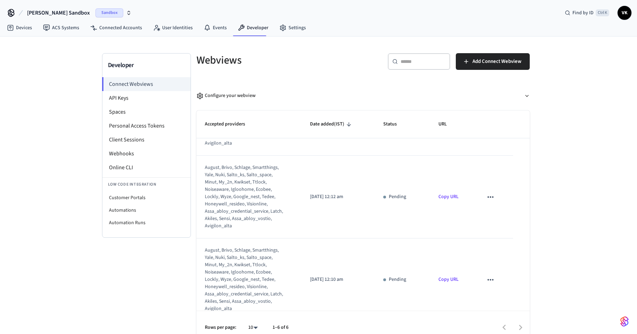
scroll to position [23, 0]
